Goal: Task Accomplishment & Management: Complete application form

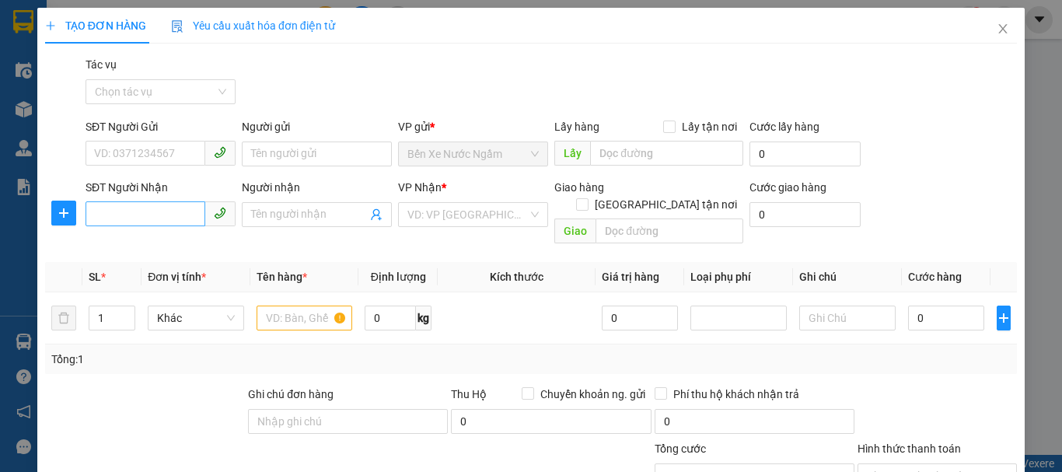
scroll to position [152, 0]
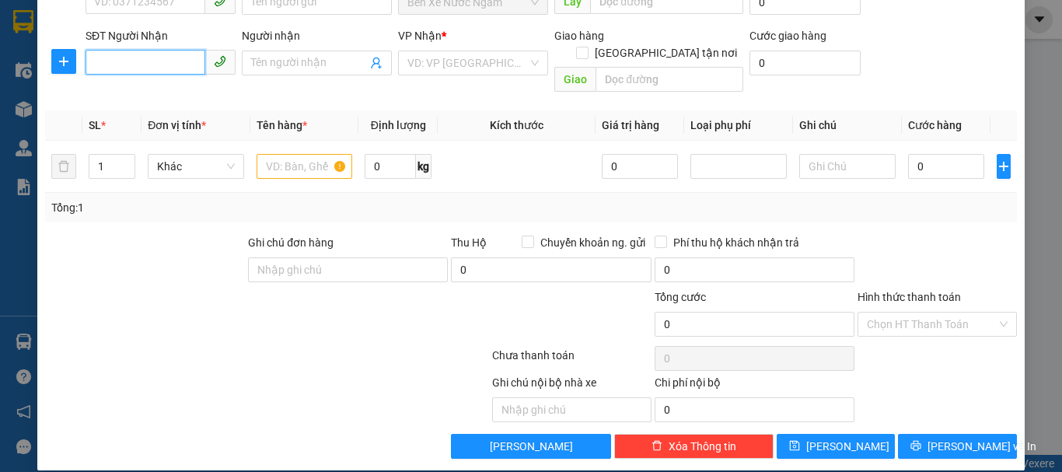
click at [173, 61] on input "SĐT Người Nhận" at bounding box center [146, 62] width 120 height 25
click at [154, 96] on div "0969626556 - c thơ" at bounding box center [159, 94] width 130 height 17
type input "0969626556"
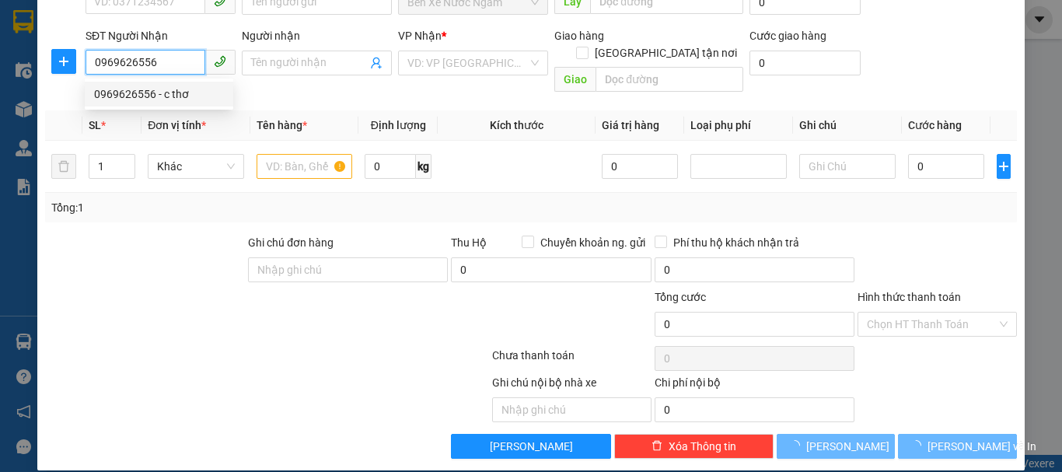
type input "c thơ"
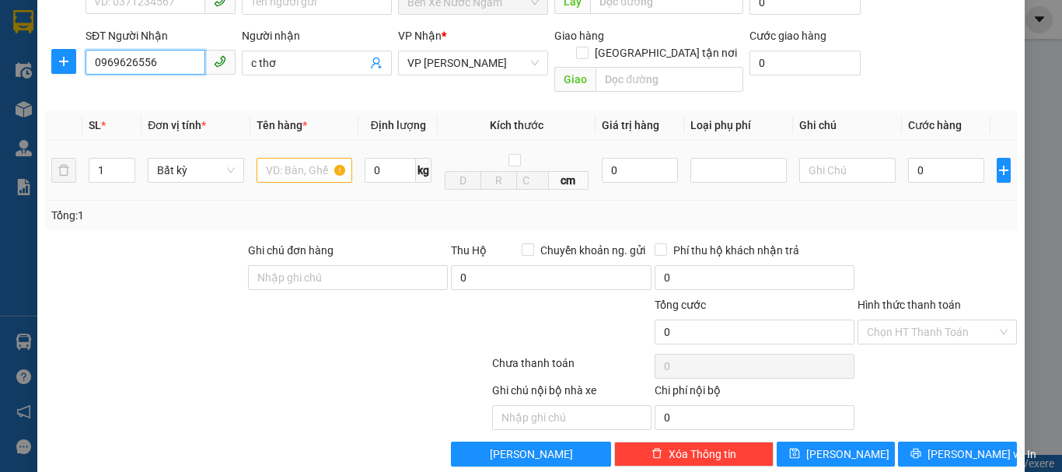
type input "0969626556"
click at [316, 158] on input "text" at bounding box center [305, 170] width 96 height 25
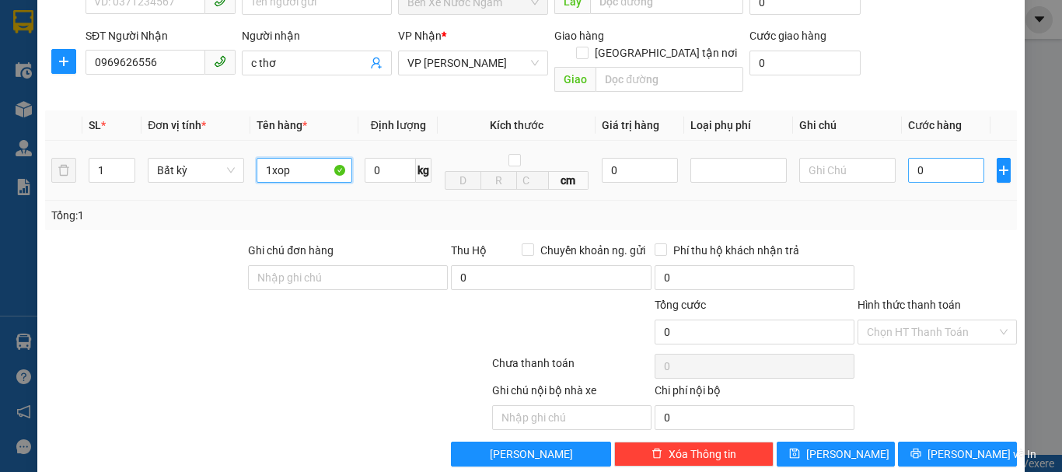
type input "1xop"
click at [908, 158] on input "0" at bounding box center [946, 170] width 76 height 25
type input "5"
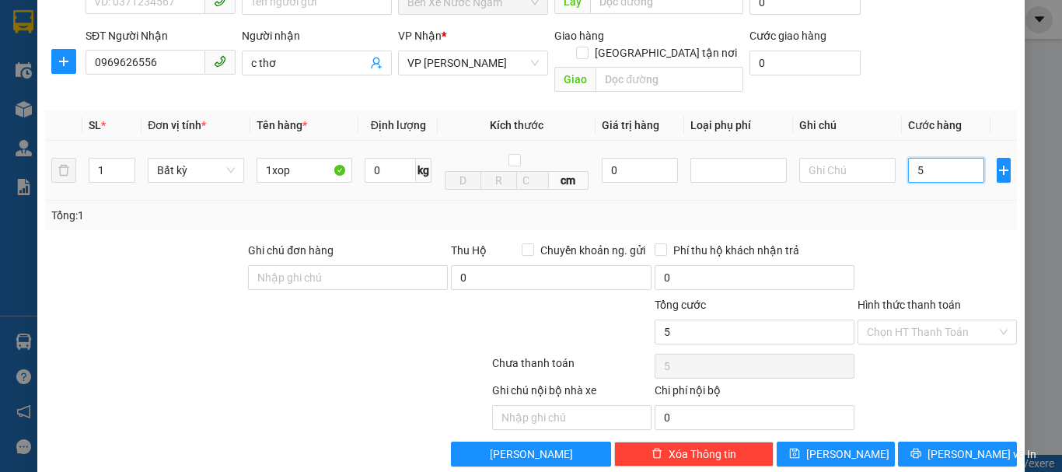
type input "50"
type input "500"
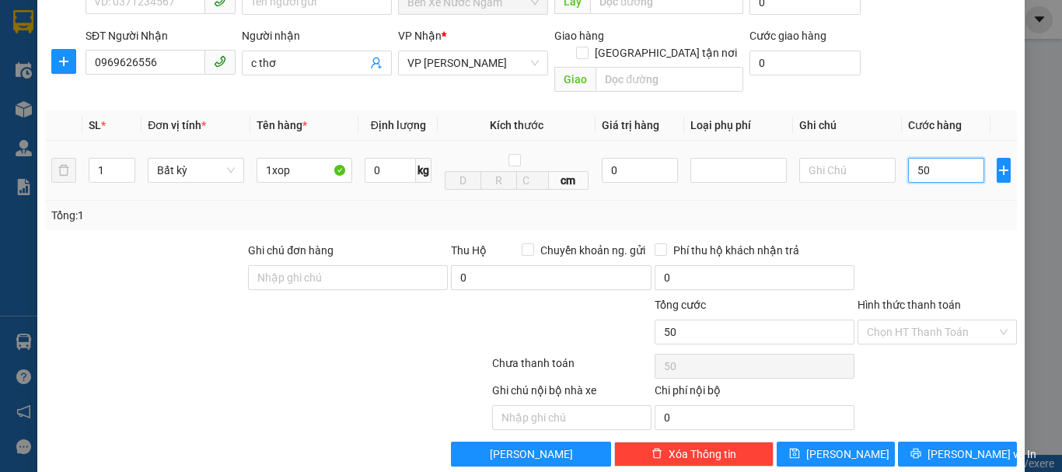
type input "500"
type input "5.000"
type input "50.000"
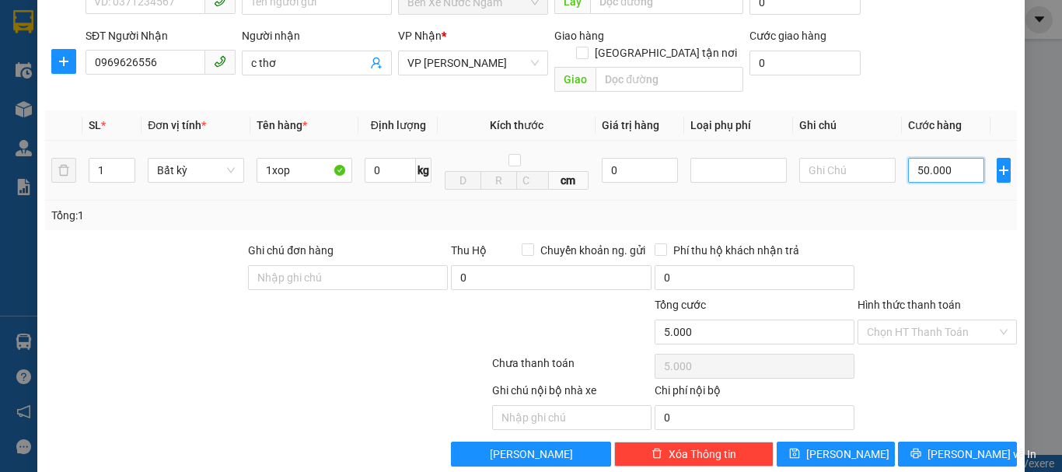
type input "50.000"
click at [857, 442] on button "[PERSON_NAME]" at bounding box center [836, 454] width 119 height 25
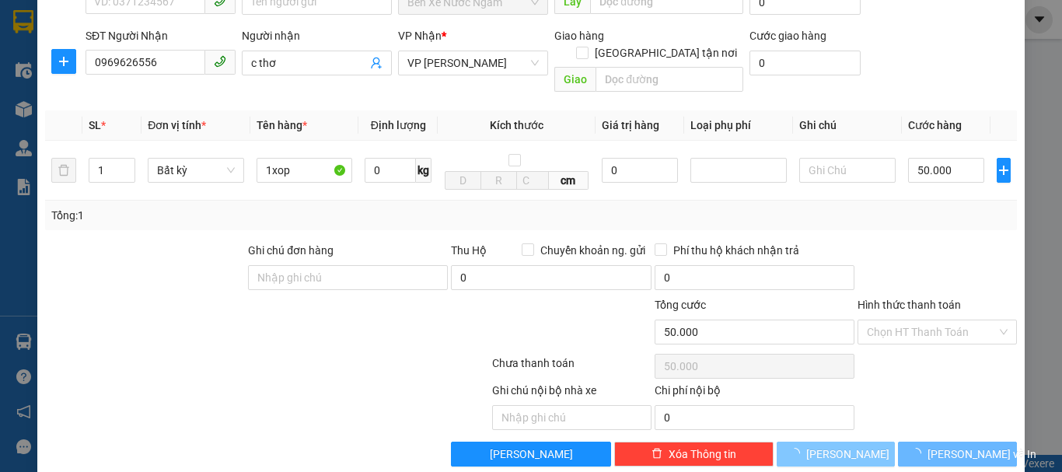
type input "0"
